Goal: Task Accomplishment & Management: Complete application form

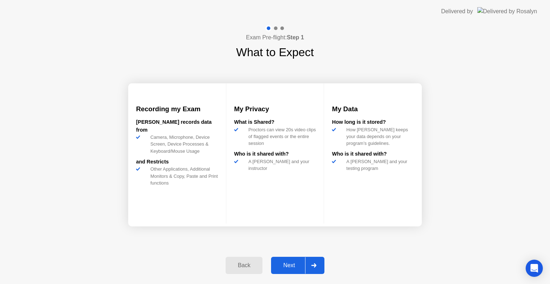
click at [289, 272] on button "Next" at bounding box center [297, 265] width 53 height 17
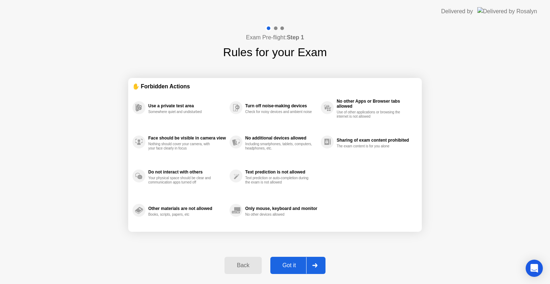
click at [289, 272] on button "Got it" at bounding box center [297, 265] width 55 height 17
select select "Available cameras"
select select "Available speakers"
select select "Available microphones"
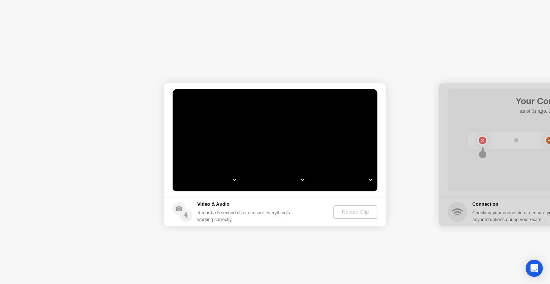
select select "*"
select select "**********"
select select "*******"
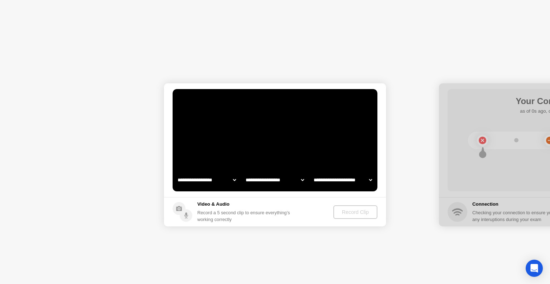
select select "*******"
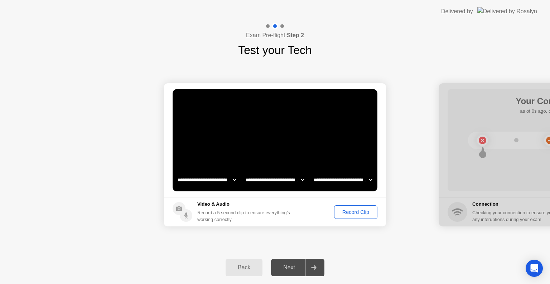
click at [361, 212] on div "Record Clip" at bounding box center [355, 212] width 38 height 6
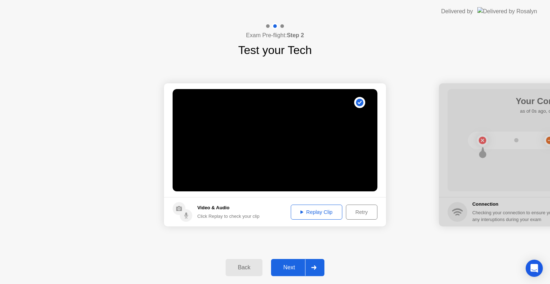
click at [293, 272] on button "Next" at bounding box center [297, 267] width 53 height 17
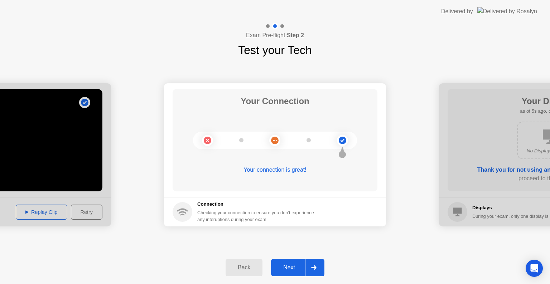
click at [294, 269] on div "Next" at bounding box center [289, 267] width 32 height 6
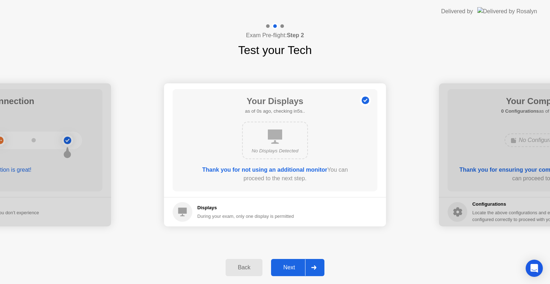
click at [287, 267] on div "Next" at bounding box center [289, 267] width 32 height 6
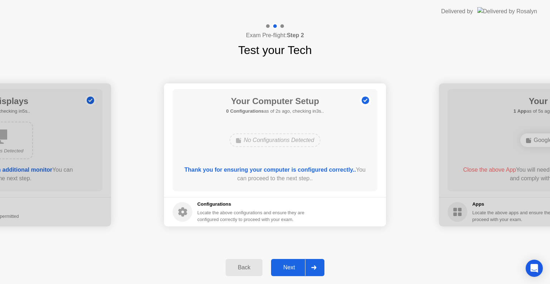
click at [287, 267] on div "Next" at bounding box center [289, 267] width 32 height 6
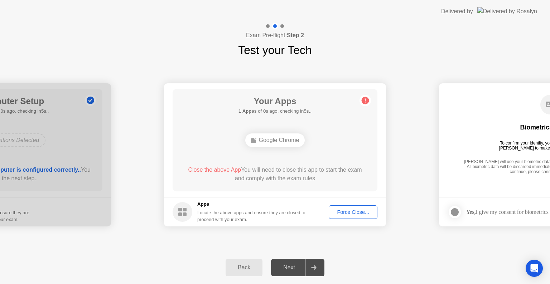
click at [277, 139] on div "Google Chrome" at bounding box center [275, 140] width 60 height 14
click at [347, 214] on div "Force Close..." at bounding box center [353, 212] width 44 height 6
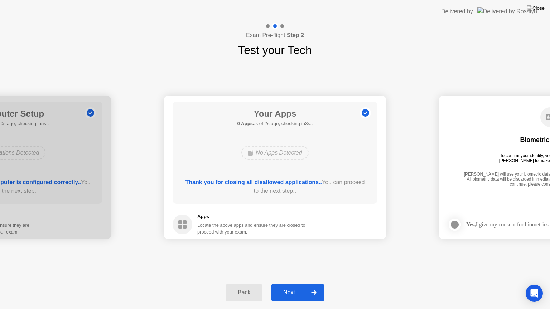
click at [279, 284] on div "Next" at bounding box center [289, 292] width 32 height 6
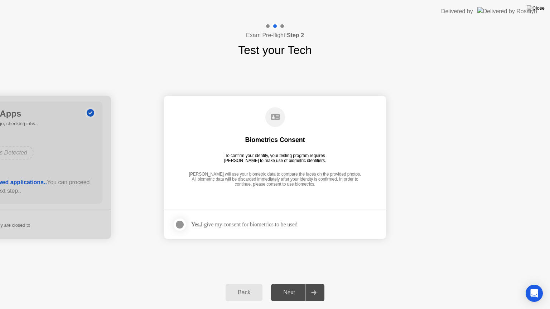
click at [176, 226] on div at bounding box center [179, 224] width 9 height 9
click at [285, 284] on div "Next" at bounding box center [289, 292] width 32 height 6
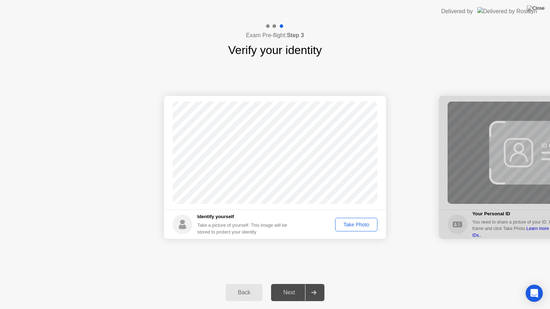
click at [352, 225] on div "Take Photo" at bounding box center [355, 225] width 37 height 6
click at [284, 284] on div "Next" at bounding box center [289, 292] width 32 height 6
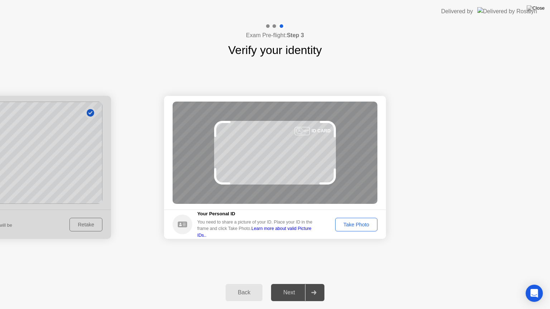
click at [360, 229] on button "Take Photo" at bounding box center [356, 225] width 42 height 14
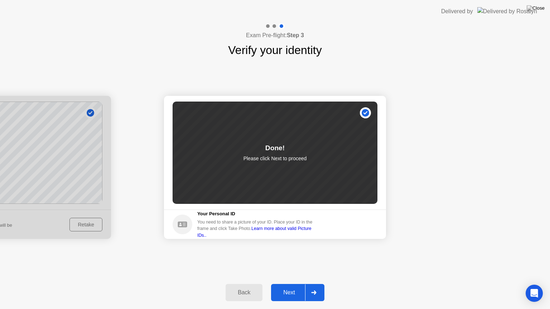
click at [283, 284] on div "Next" at bounding box center [289, 292] width 32 height 6
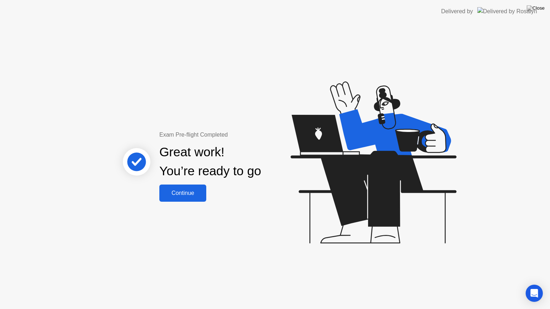
click at [187, 193] on div "Continue" at bounding box center [182, 193] width 43 height 6
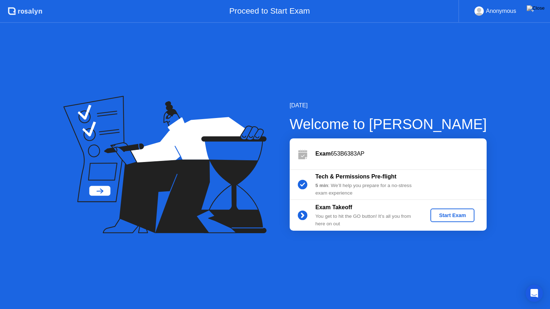
click at [441, 219] on button "Start Exam" at bounding box center [452, 216] width 44 height 14
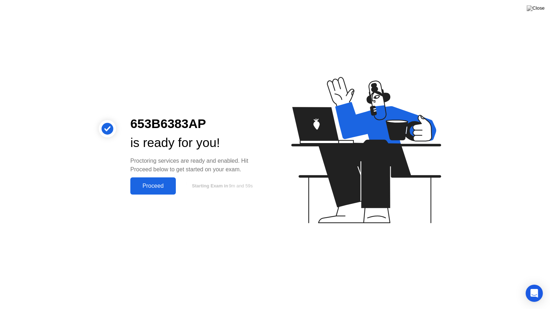
click at [151, 189] on div "Proceed" at bounding box center [152, 186] width 41 height 6
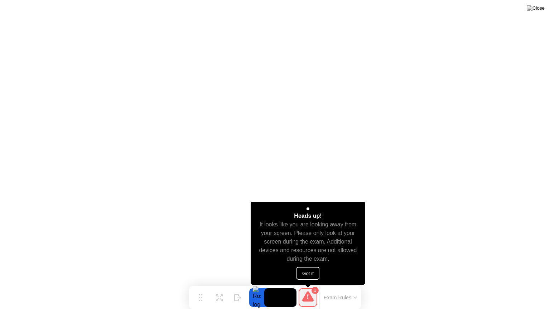
click at [310, 275] on button "Got it" at bounding box center [307, 273] width 23 height 13
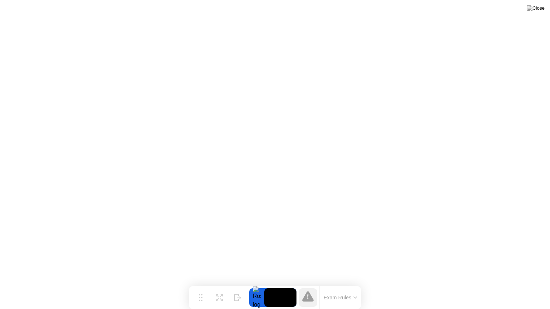
click at [259, 284] on div at bounding box center [256, 297] width 15 height 19
click at [219, 284] on div "Expand" at bounding box center [219, 303] width 13 height 4
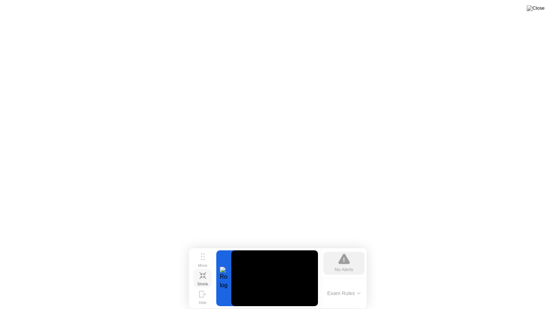
click at [205, 272] on icon at bounding box center [202, 275] width 7 height 7
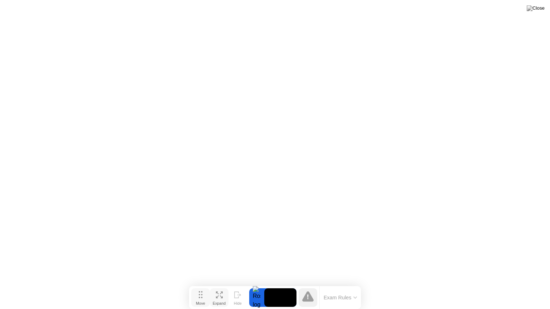
click at [201, 284] on div "Move" at bounding box center [200, 303] width 9 height 4
click at [219, 284] on div "Expand" at bounding box center [219, 303] width 13 height 4
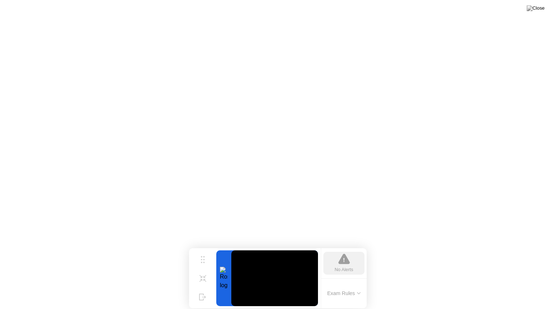
click at [225, 276] on div at bounding box center [223, 278] width 15 height 56
click at [350, 266] on div "No Alerts" at bounding box center [344, 269] width 19 height 7
click at [362, 284] on button "Exam Rules" at bounding box center [344, 293] width 38 height 6
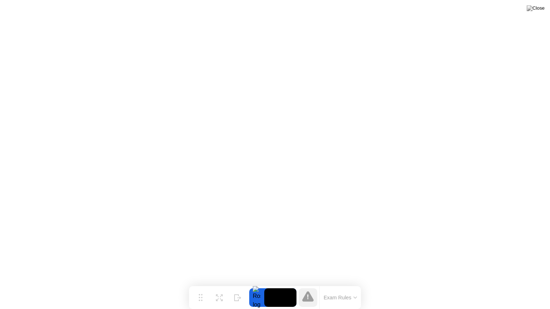
click at [253, 284] on div at bounding box center [256, 297] width 15 height 19
click at [306, 284] on icon at bounding box center [307, 296] width 11 height 10
click at [235, 284] on div "Hide" at bounding box center [238, 303] width 8 height 4
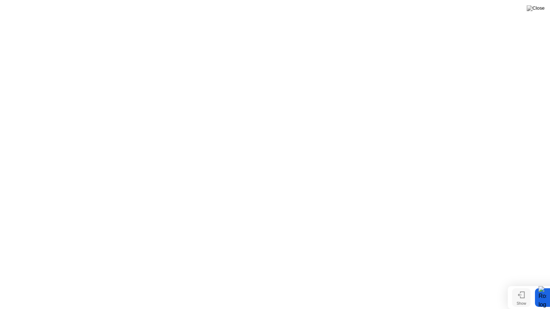
click at [528, 284] on button "Show" at bounding box center [521, 297] width 19 height 19
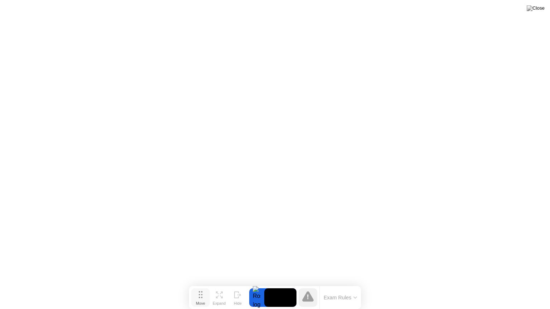
click at [199, 284] on circle at bounding box center [199, 297] width 1 height 1
click at [219, 284] on div "Expand" at bounding box center [219, 303] width 13 height 4
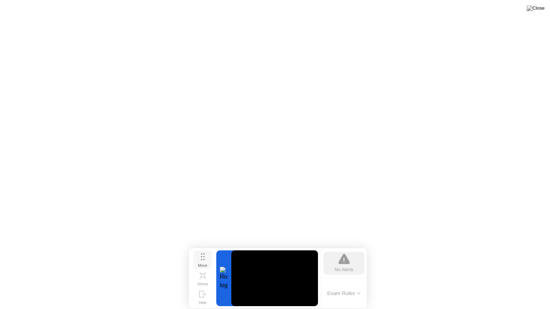
click at [206, 253] on button "Move" at bounding box center [202, 259] width 19 height 19
click at [204, 258] on icon at bounding box center [203, 256] width 4 height 7
click at [204, 276] on icon at bounding box center [204, 277] width 3 height 3
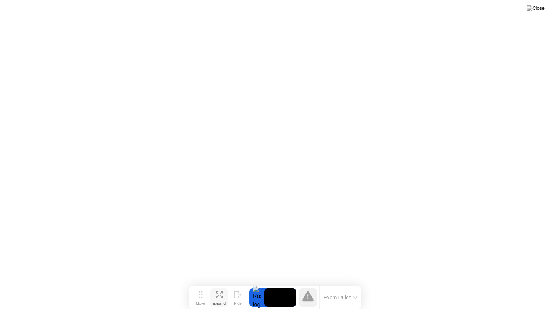
click at [313, 284] on div at bounding box center [307, 297] width 19 height 19
click at [358, 284] on button "Exam Rules" at bounding box center [340, 297] width 38 height 6
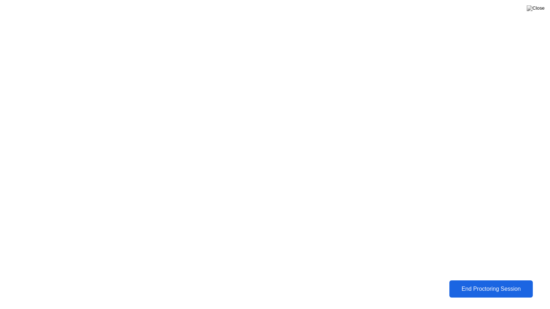
click at [491, 284] on div "End Proctoring Session" at bounding box center [490, 289] width 79 height 6
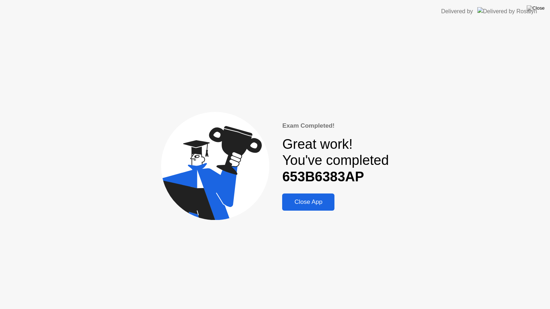
click at [316, 202] on div "Close App" at bounding box center [308, 202] width 48 height 7
